Goal: Check status: Check status

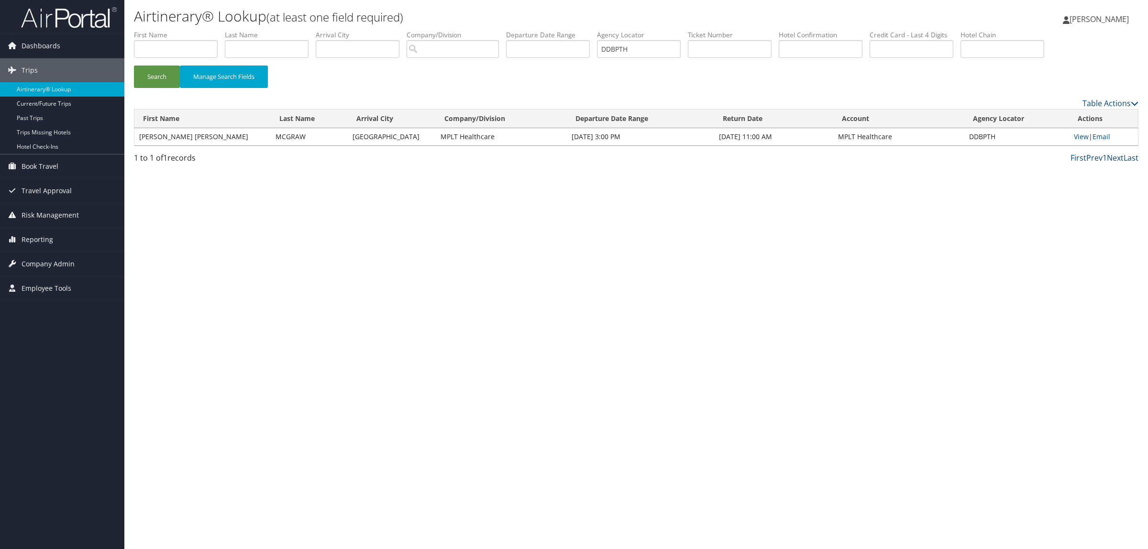
click at [557, 30] on ul "First Name Last Name Departure City Arrival City Company/Division Airport/City …" at bounding box center [636, 30] width 1004 height 0
click at [134, 66] on button "Search" at bounding box center [157, 77] width 46 height 22
click at [1079, 134] on link "View" at bounding box center [1079, 136] width 15 height 9
click at [171, 54] on input "text" at bounding box center [176, 49] width 84 height 18
drag, startPoint x: 652, startPoint y: 48, endPoint x: 594, endPoint y: 47, distance: 58.4
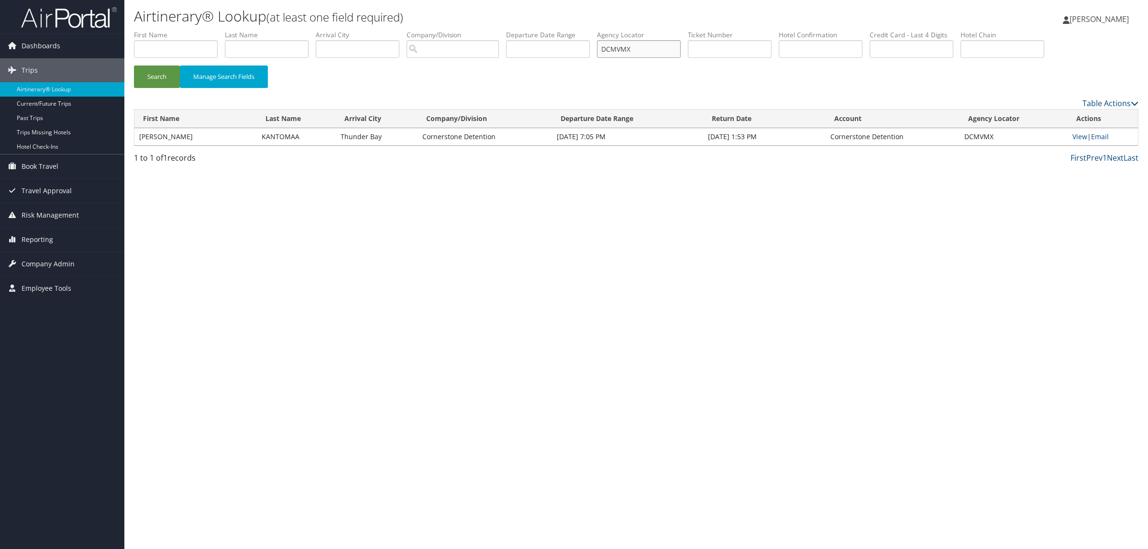
click at [594, 30] on ul "First Name Last Name Departure City Arrival City Company/Division Airport/City …" at bounding box center [636, 30] width 1004 height 0
paste input "DCVB3"
click at [168, 72] on button "Search" at bounding box center [157, 77] width 46 height 22
click at [158, 83] on button "Search" at bounding box center [157, 77] width 46 height 22
drag, startPoint x: 583, startPoint y: 50, endPoint x: 565, endPoint y: 51, distance: 17.2
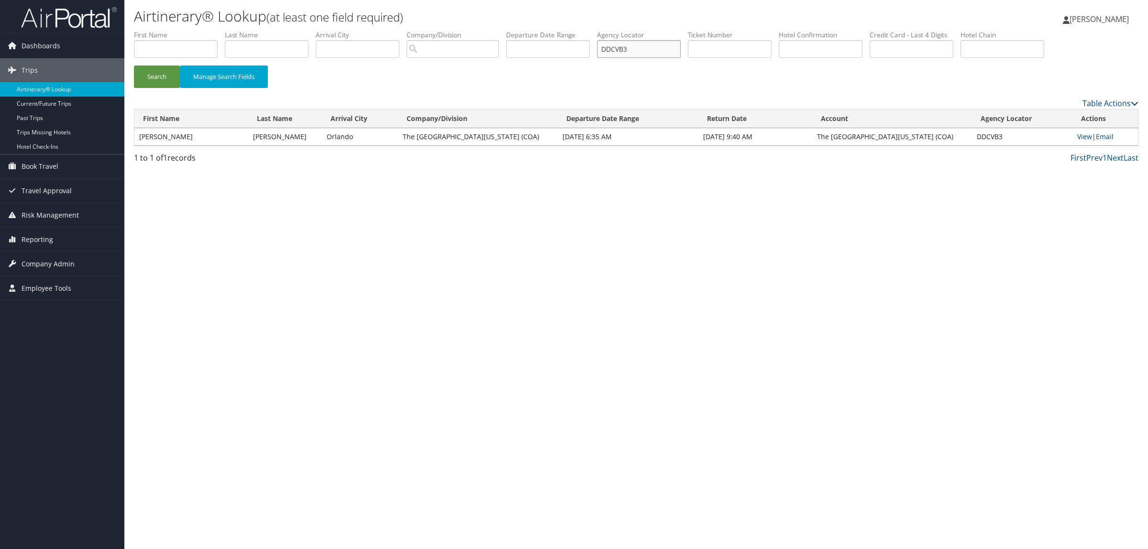
click at [565, 30] on ul "First Name Last Name Departure City Arrival City Company/Division Airport/City …" at bounding box center [636, 30] width 1004 height 0
paste input "YPF"
click at [142, 78] on button "Search" at bounding box center [157, 77] width 46 height 22
drag, startPoint x: 649, startPoint y: 48, endPoint x: 591, endPoint y: 51, distance: 58.4
click at [591, 30] on ul "First Name Last Name Departure City Arrival City Company/Division Airport/City …" at bounding box center [636, 30] width 1004 height 0
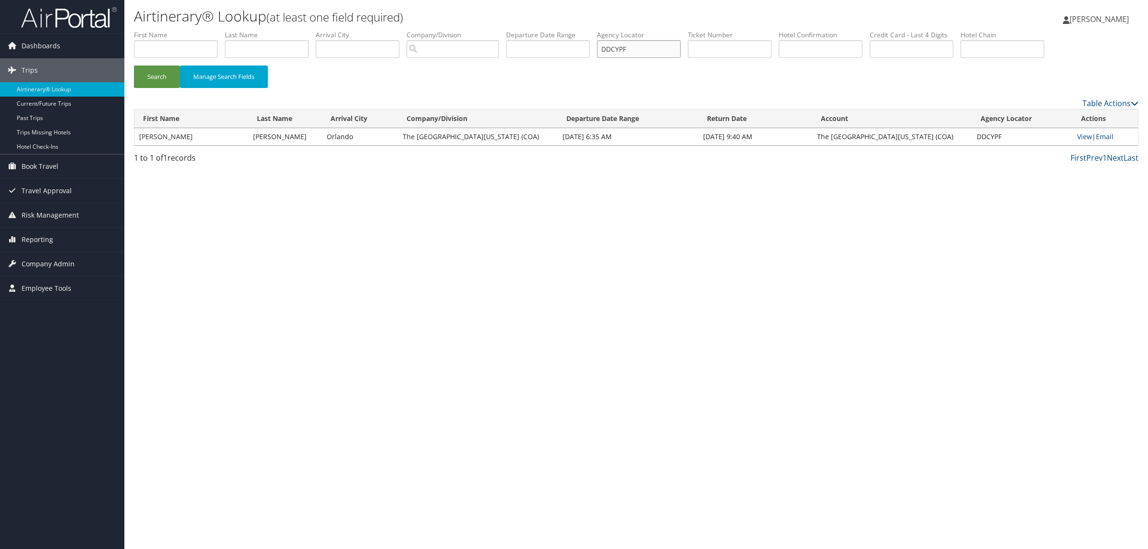
paste input "ZXH"
type input "DDCZXH"
click at [154, 75] on button "Search" at bounding box center [157, 77] width 46 height 22
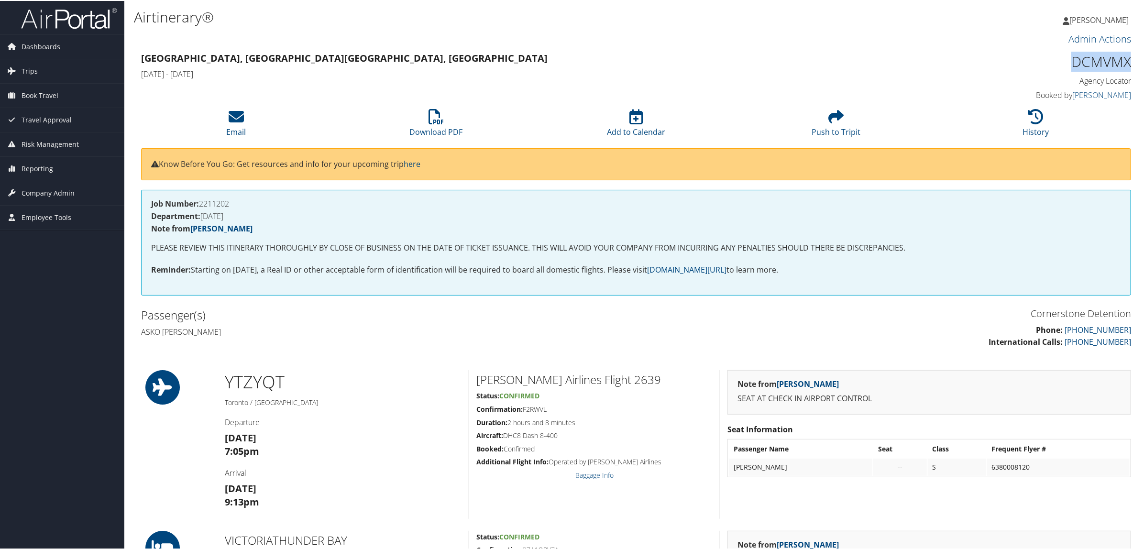
drag, startPoint x: 1071, startPoint y: 60, endPoint x: 1125, endPoint y: 64, distance: 54.1
click at [1125, 64] on h1 "DCMVMX" at bounding box center [1012, 61] width 237 height 20
copy h1 "DCMVMX"
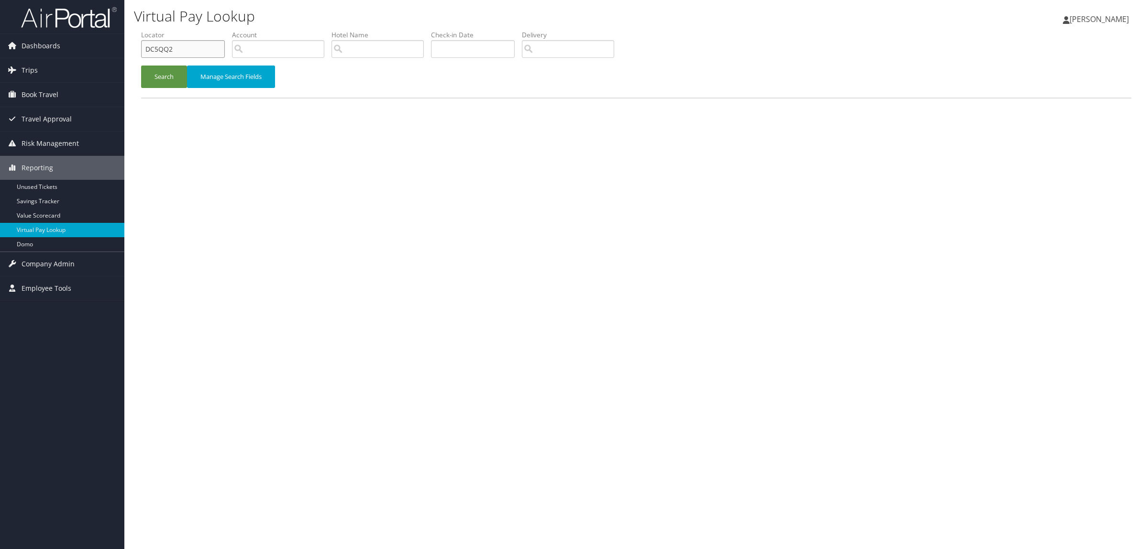
drag, startPoint x: 189, startPoint y: 56, endPoint x: 128, endPoint y: 46, distance: 62.1
click at [123, 46] on div "Dashboards AirPortal 360™ (Manager) AirPortal 360™ (Agent) My Travel Dashboard …" at bounding box center [574, 274] width 1148 height 549
paste input "DCL8Z"
type input "DDCL8Z"
click at [165, 79] on button "Search" at bounding box center [164, 77] width 46 height 22
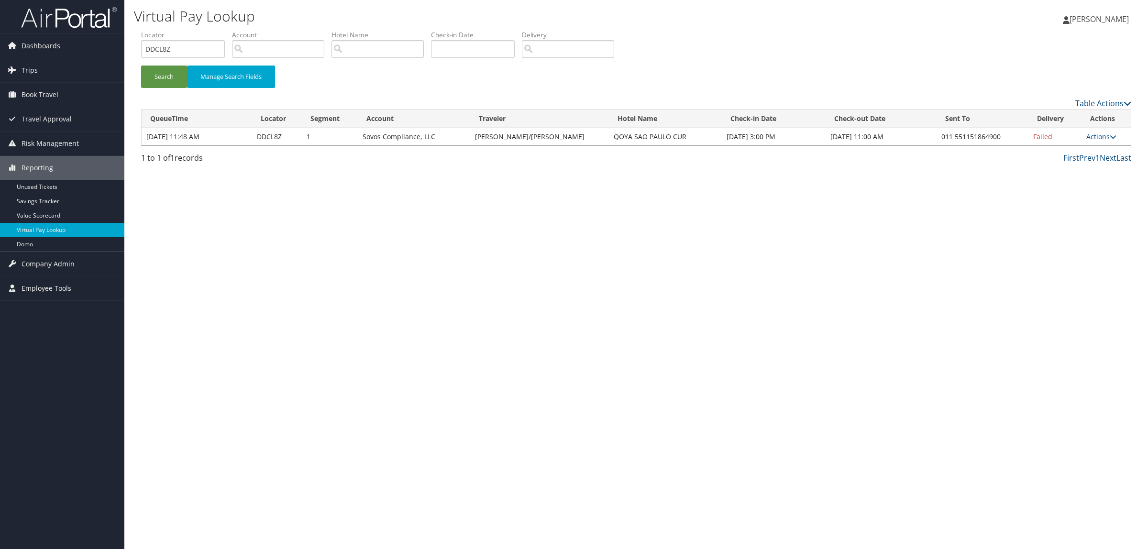
click at [528, 512] on div "Virtual Pay Lookup [PERSON_NAME] [PERSON_NAME] My Settings Travel Agency Contac…" at bounding box center [635, 274] width 1023 height 549
click at [510, 408] on div "Virtual Pay Lookup [PERSON_NAME] [PERSON_NAME] My Settings Travel Agency Contac…" at bounding box center [635, 274] width 1023 height 549
